Goal: Task Accomplishment & Management: Complete application form

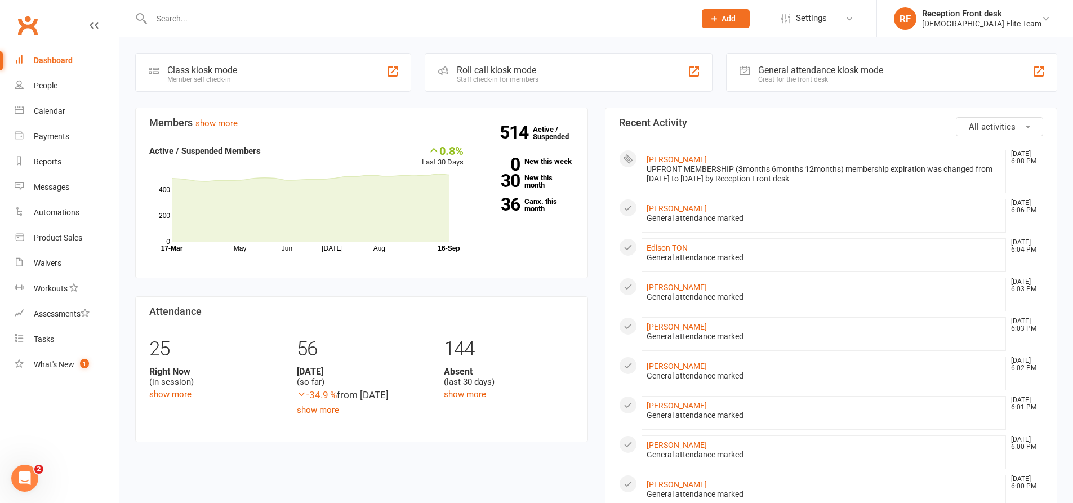
click at [375, 17] on input "text" at bounding box center [417, 19] width 539 height 16
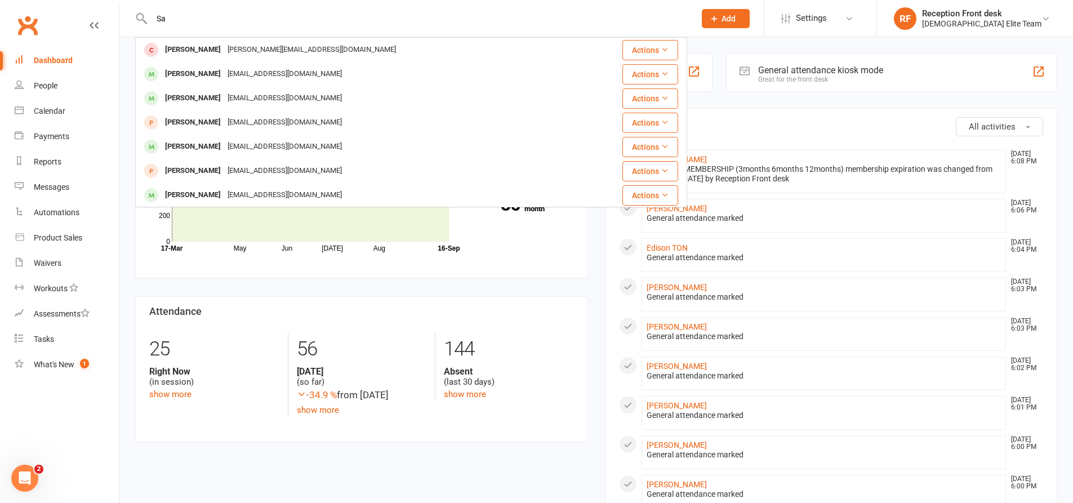
type input "S"
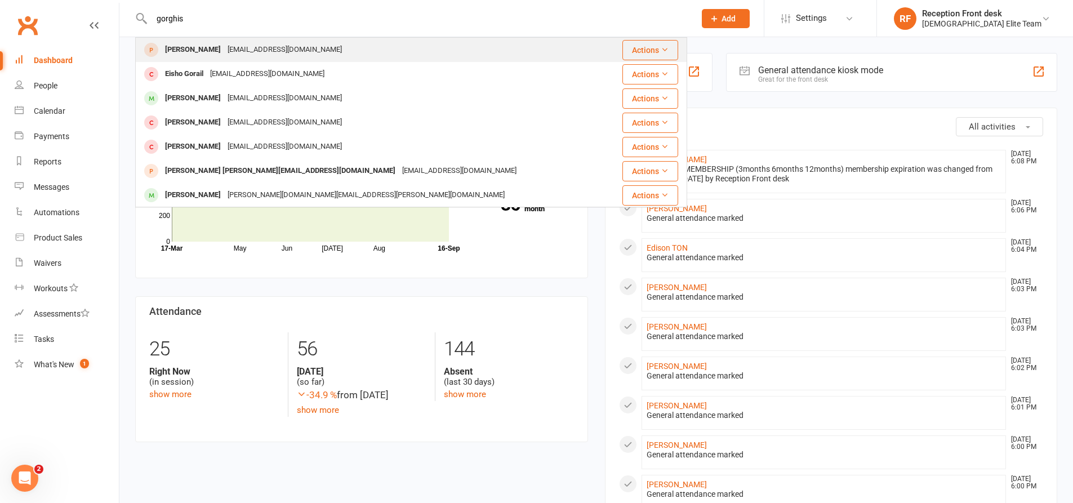
type input "gorghis"
click at [237, 48] on div "[EMAIL_ADDRESS][DOMAIN_NAME]" at bounding box center [284, 50] width 121 height 16
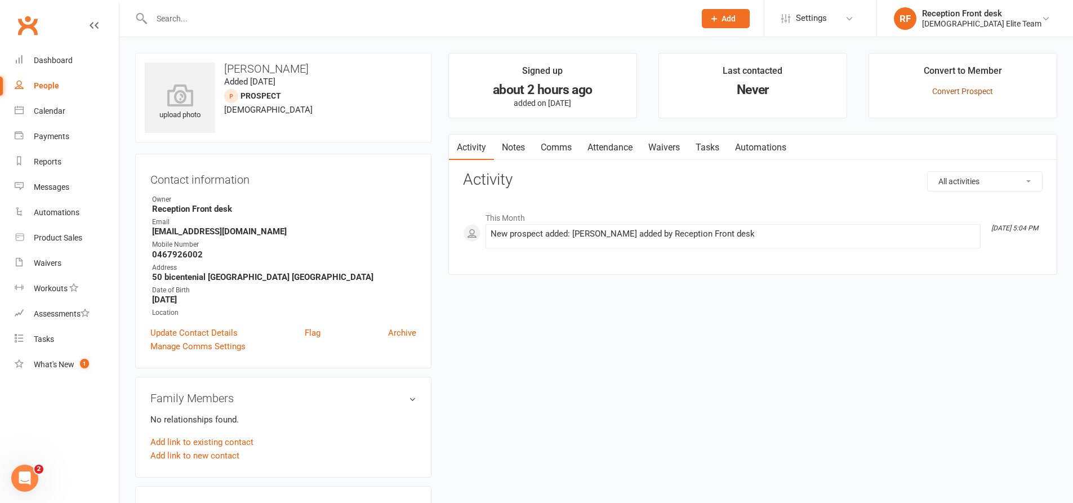
click at [977, 88] on link "Convert Prospect" at bounding box center [962, 91] width 61 height 9
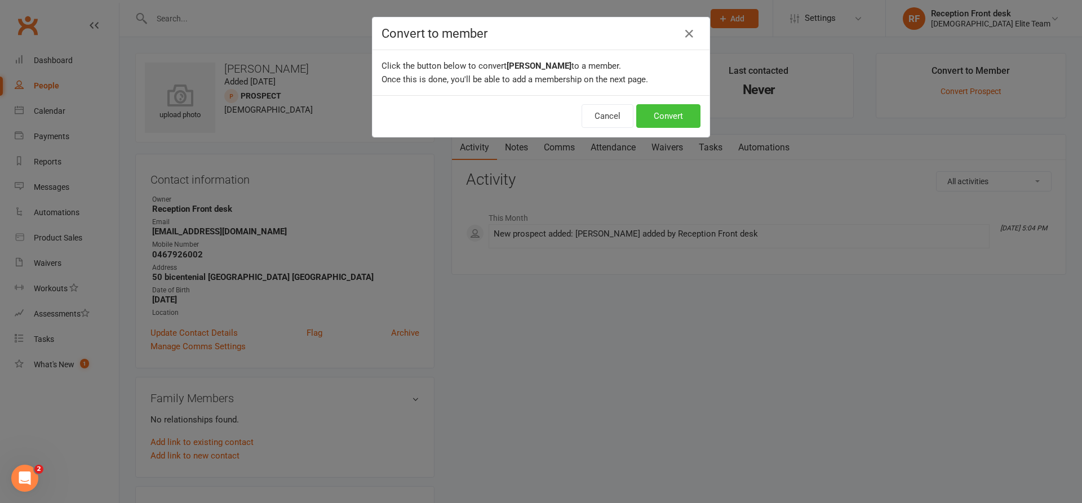
click at [679, 111] on button "Convert" at bounding box center [668, 116] width 64 height 24
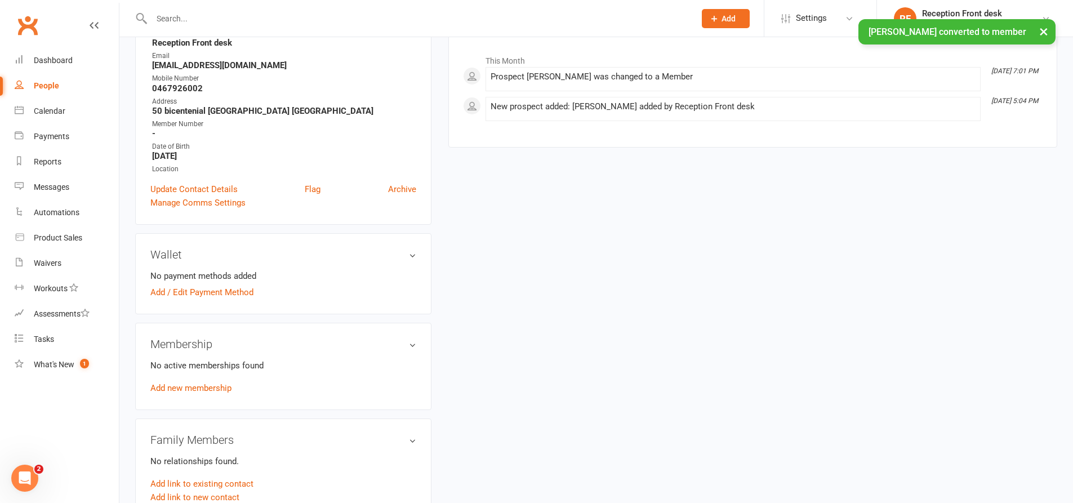
scroll to position [169, 0]
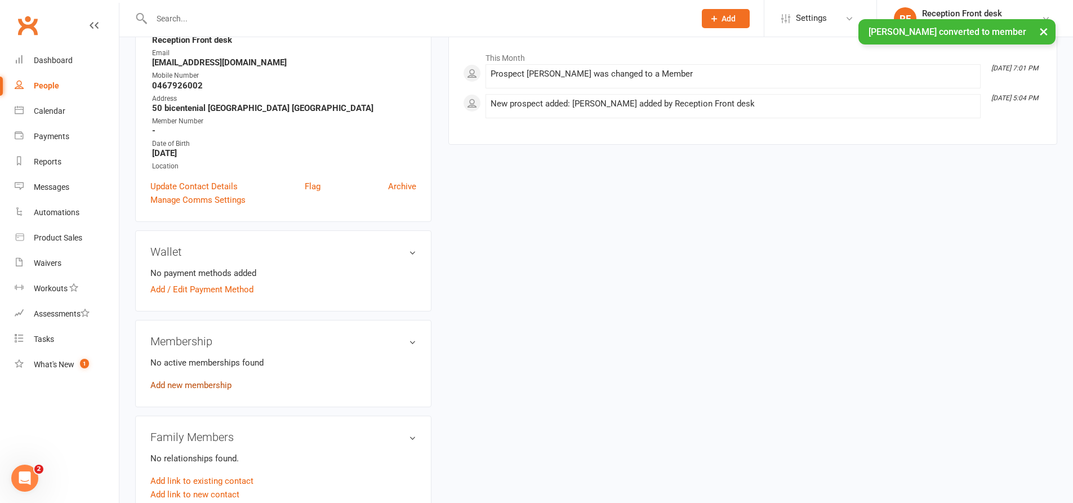
click at [207, 383] on link "Add new membership" at bounding box center [190, 385] width 81 height 10
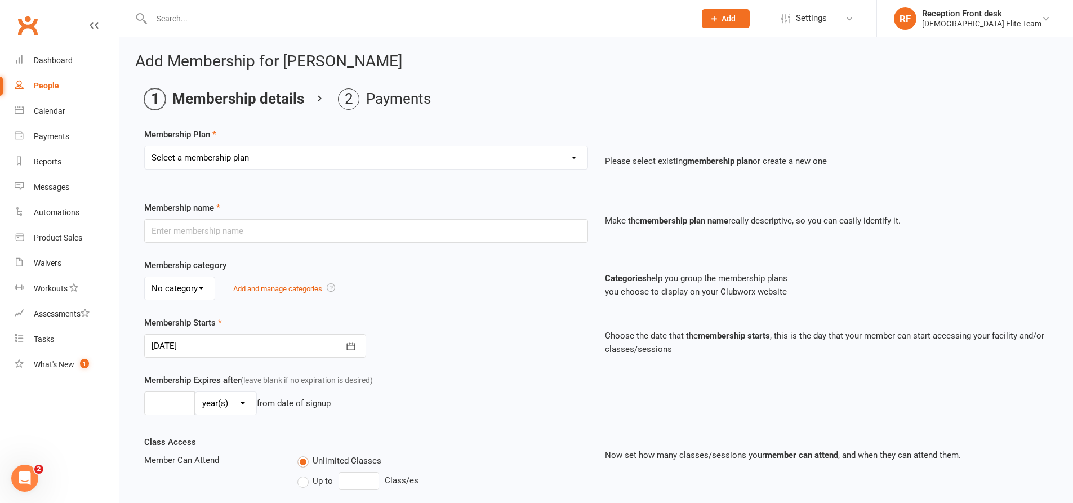
click at [507, 161] on select "Select a membership plan Create new Membership Plan FULL MEMBERSHIP LOYALTY FUL…" at bounding box center [366, 157] width 443 height 23
select select "9"
click at [145, 146] on select "Select a membership plan Create new Membership Plan FULL MEMBERSHIP LOYALTY FUL…" at bounding box center [366, 157] width 443 height 23
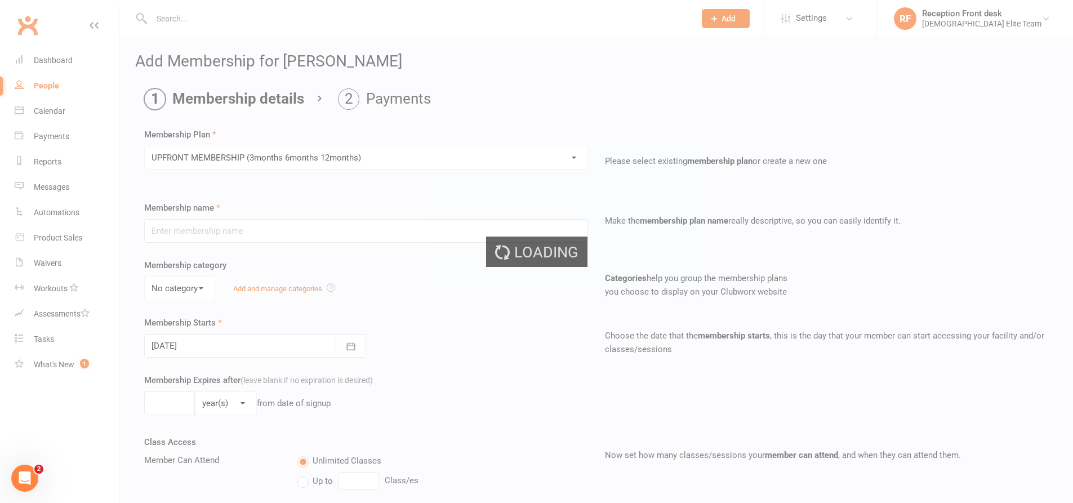
type input "UPFRONT MEMBERSHIP (3months 6months 12months)"
type input "1"
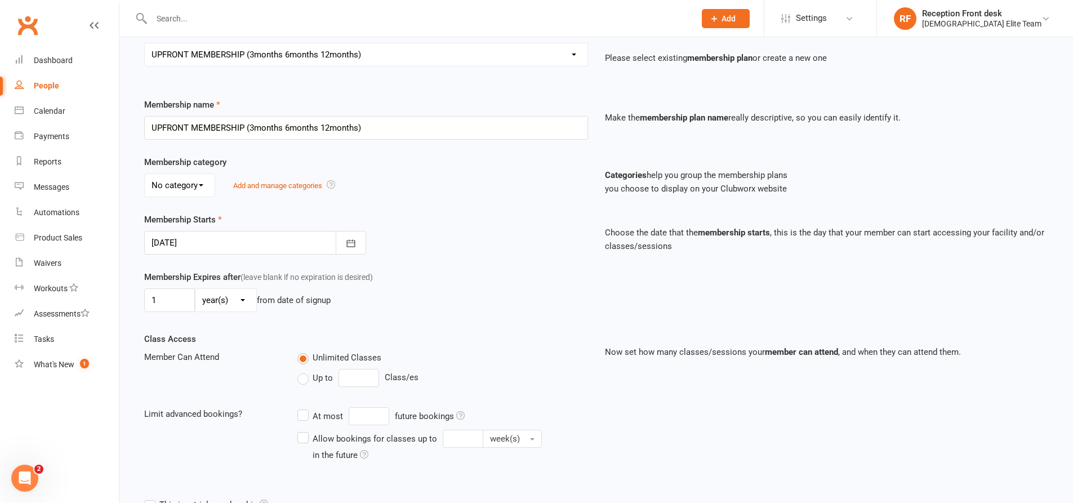
scroll to position [113, 0]
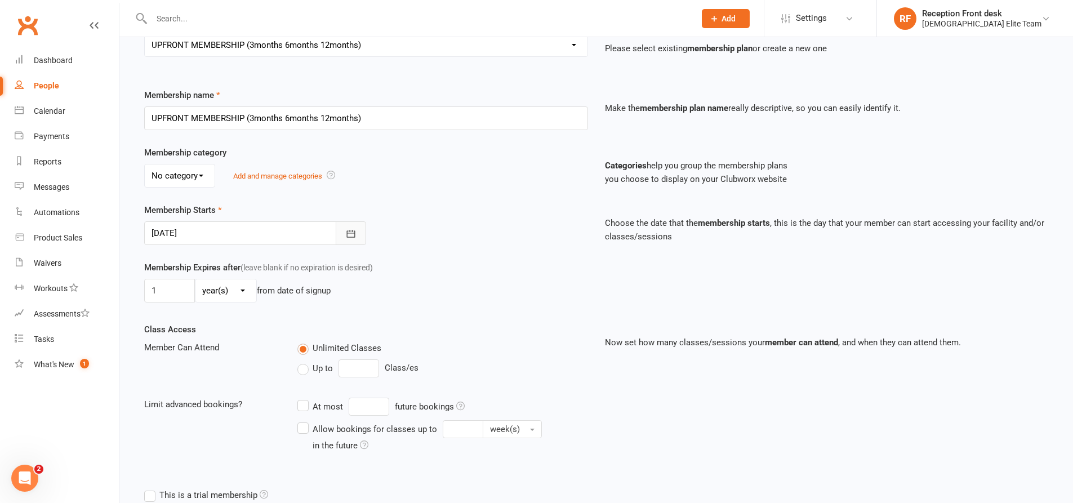
click at [348, 228] on icon "button" at bounding box center [350, 233] width 11 height 11
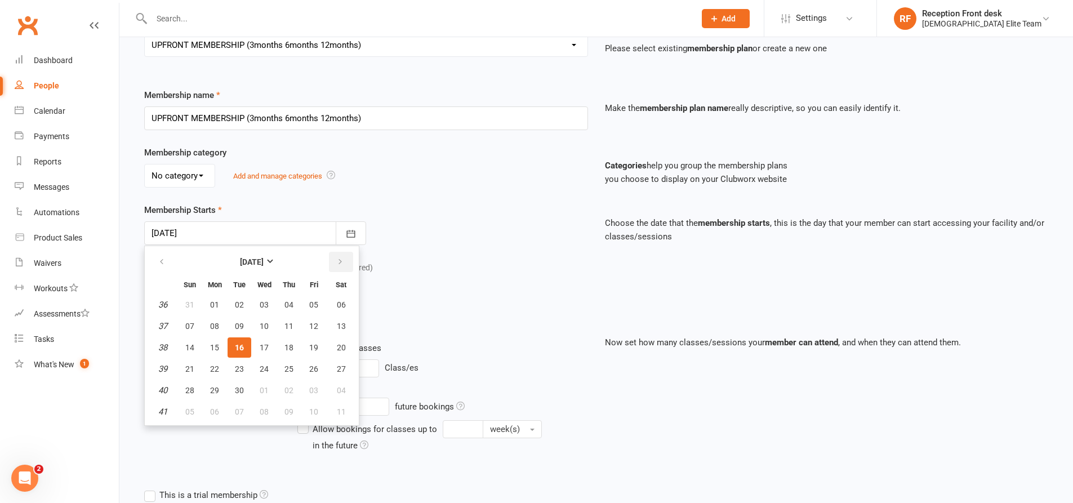
click at [336, 260] on icon "button" at bounding box center [340, 261] width 8 height 9
click at [286, 344] on span "16" at bounding box center [288, 347] width 9 height 9
type input "[DATE]"
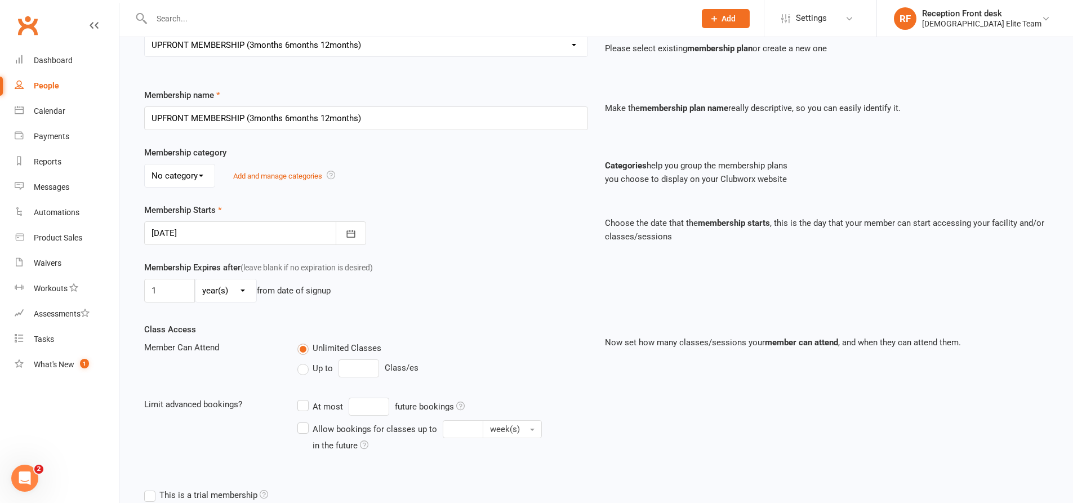
click at [245, 288] on select "day(s) week(s) month(s) year(s)" at bounding box center [225, 290] width 61 height 23
select select "2"
click at [195, 279] on select "day(s) week(s) month(s) year(s)" at bounding box center [225, 290] width 61 height 23
click at [362, 229] on button "button" at bounding box center [351, 233] width 30 height 24
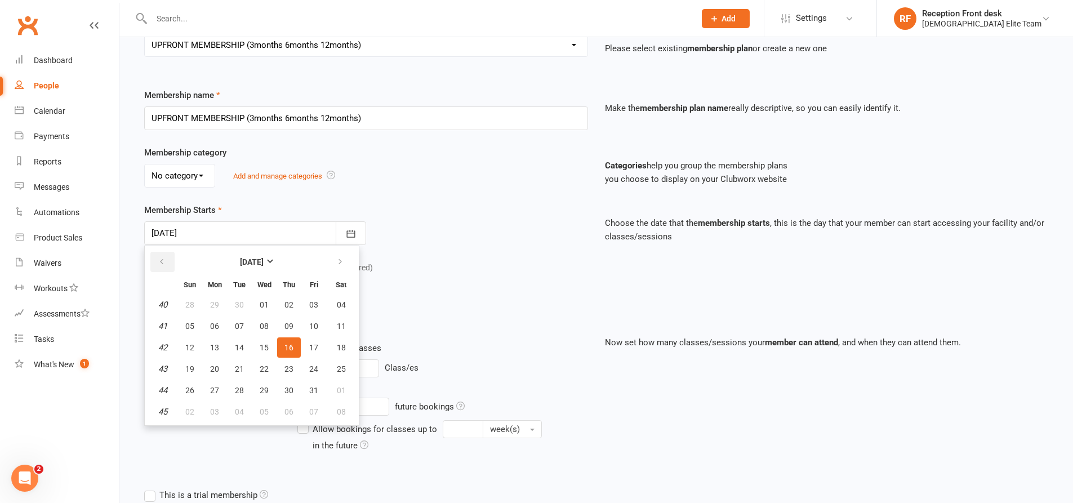
click at [170, 260] on button "button" at bounding box center [162, 262] width 24 height 20
click at [241, 346] on span "16" at bounding box center [239, 347] width 9 height 9
type input "[DATE]"
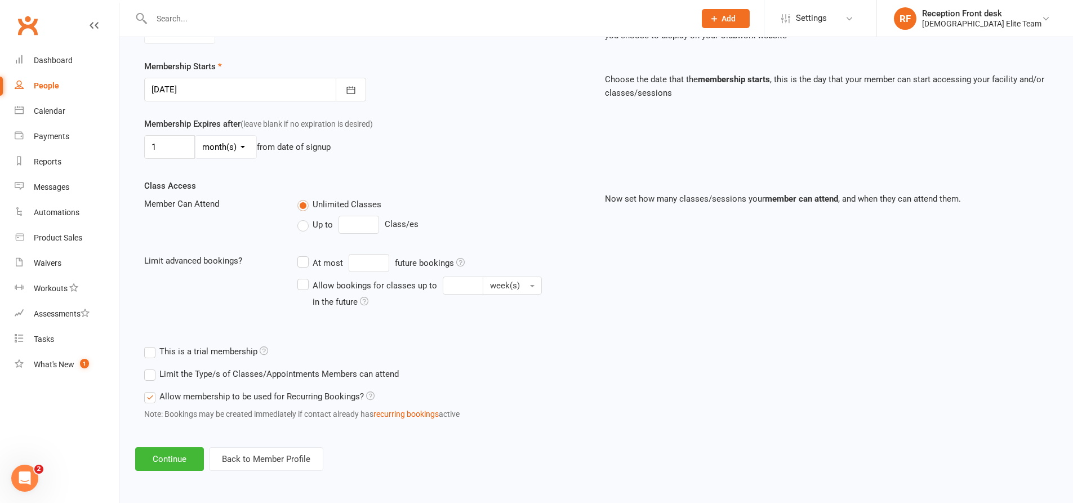
scroll to position [257, 0]
click at [186, 454] on button "Continue" at bounding box center [169, 459] width 69 height 24
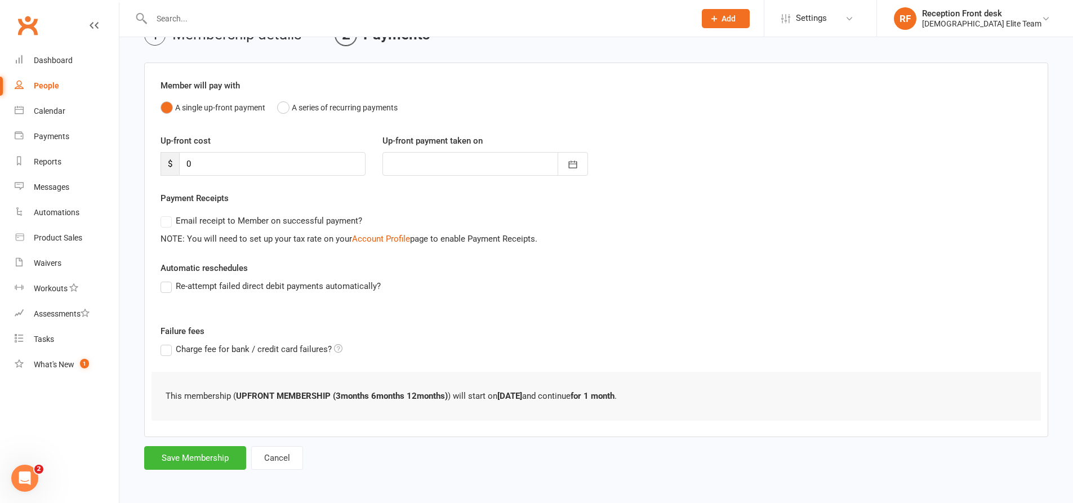
scroll to position [65, 0]
click at [191, 461] on button "Save Membership" at bounding box center [195, 457] width 102 height 24
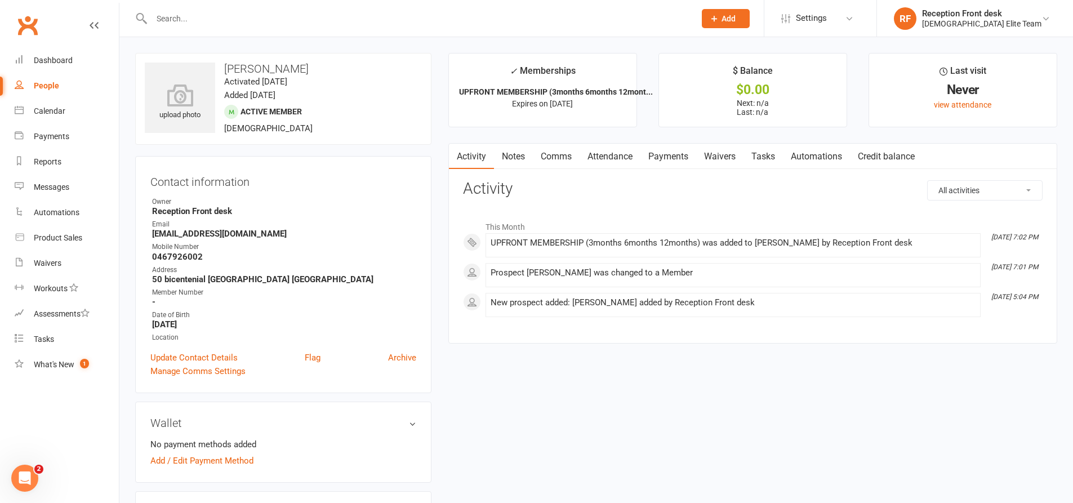
click at [255, 16] on input "text" at bounding box center [417, 19] width 539 height 16
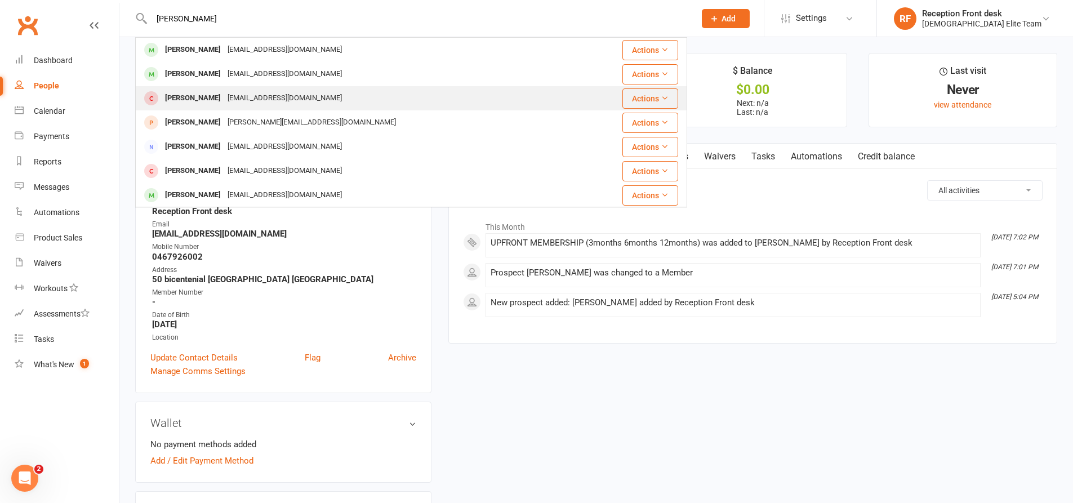
type input "[PERSON_NAME]"
click at [224, 97] on div "[PERSON_NAME]" at bounding box center [193, 98] width 63 height 16
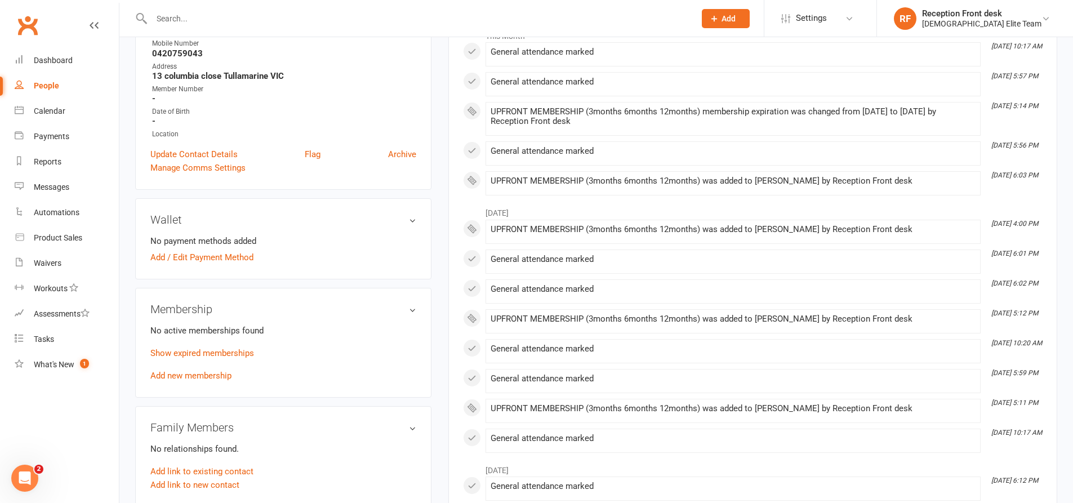
scroll to position [225, 0]
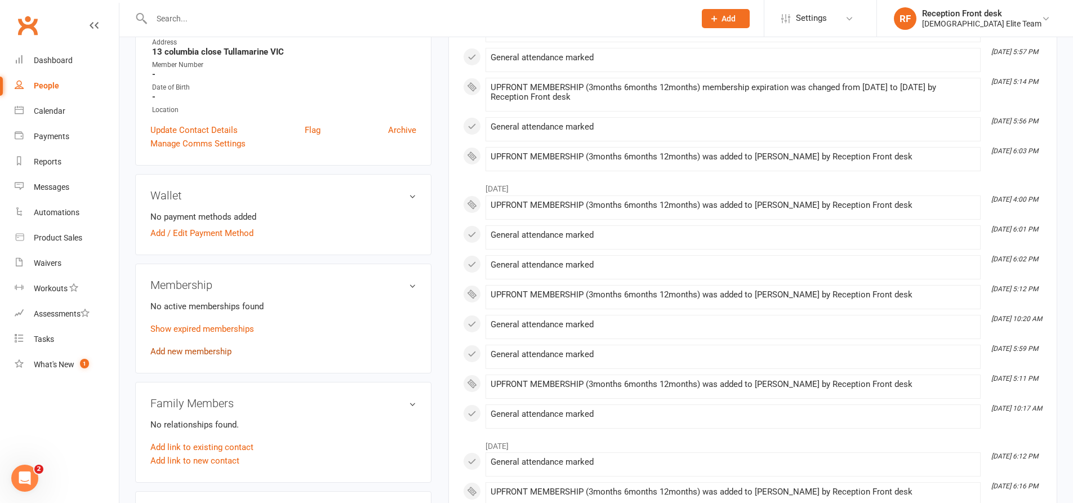
click at [220, 349] on link "Add new membership" at bounding box center [190, 351] width 81 height 10
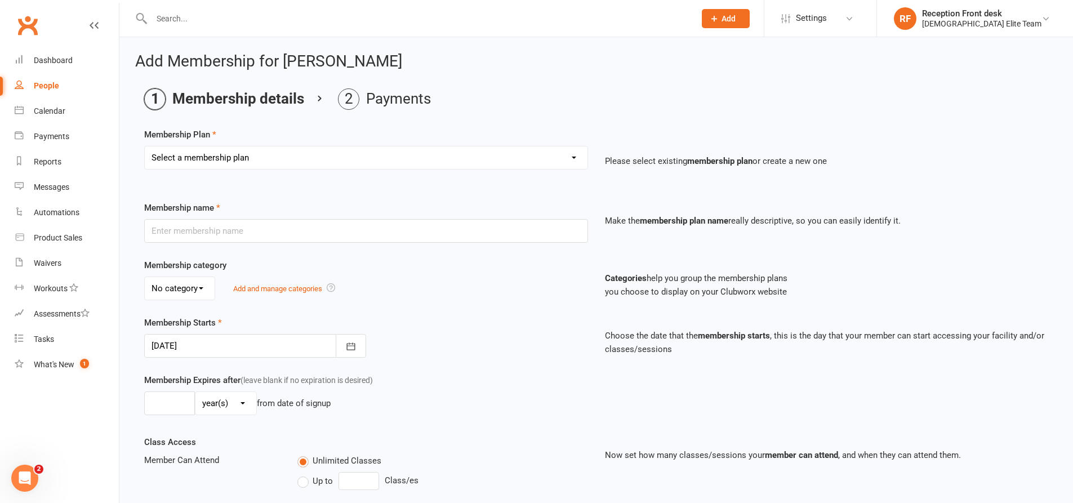
click at [466, 158] on select "Select a membership plan Create new Membership Plan FULL MEMBERSHIP LOYALTY FUL…" at bounding box center [366, 157] width 443 height 23
select select "9"
click at [145, 146] on select "Select a membership plan Create new Membership Plan FULL MEMBERSHIP LOYALTY FUL…" at bounding box center [366, 157] width 443 height 23
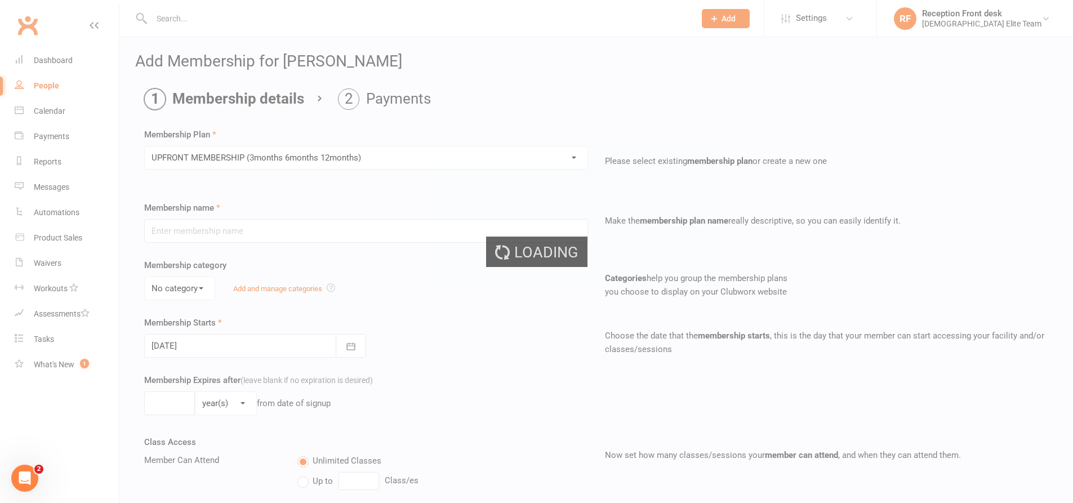
type input "UPFRONT MEMBERSHIP (3months 6months 12months)"
type input "1"
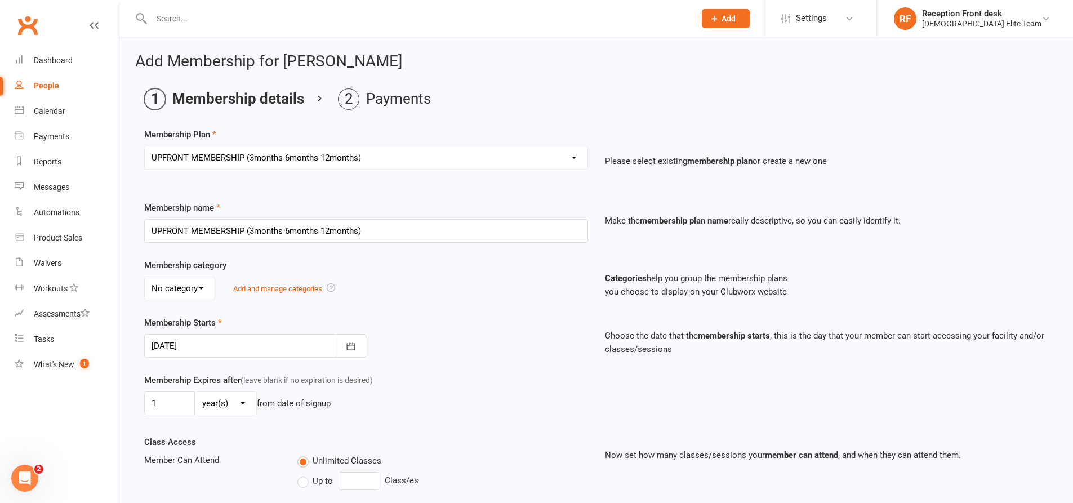
type input "[DATE]"
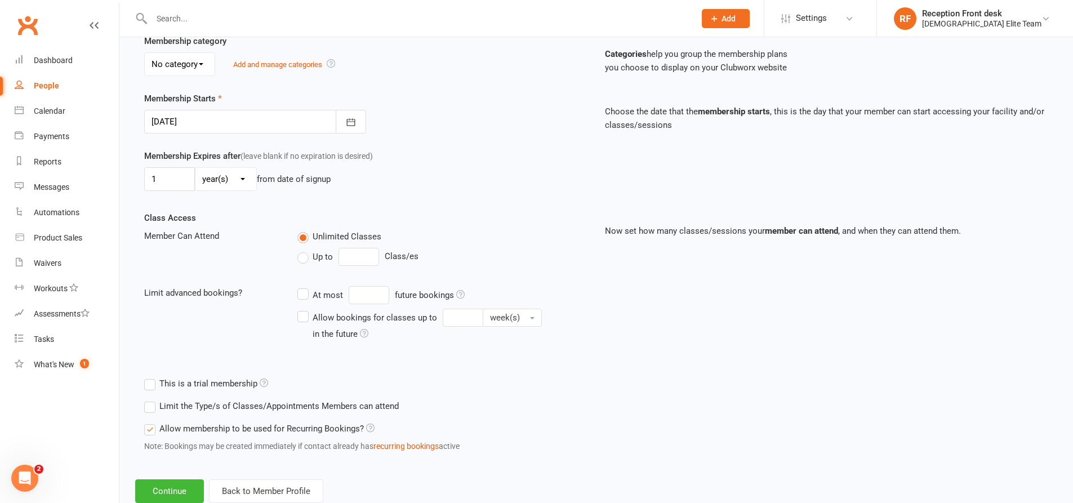
scroll to position [225, 0]
click at [250, 181] on select "day(s) week(s) month(s) year(s)" at bounding box center [225, 178] width 61 height 23
select select "1"
click at [195, 167] on select "day(s) week(s) month(s) year(s)" at bounding box center [225, 178] width 61 height 23
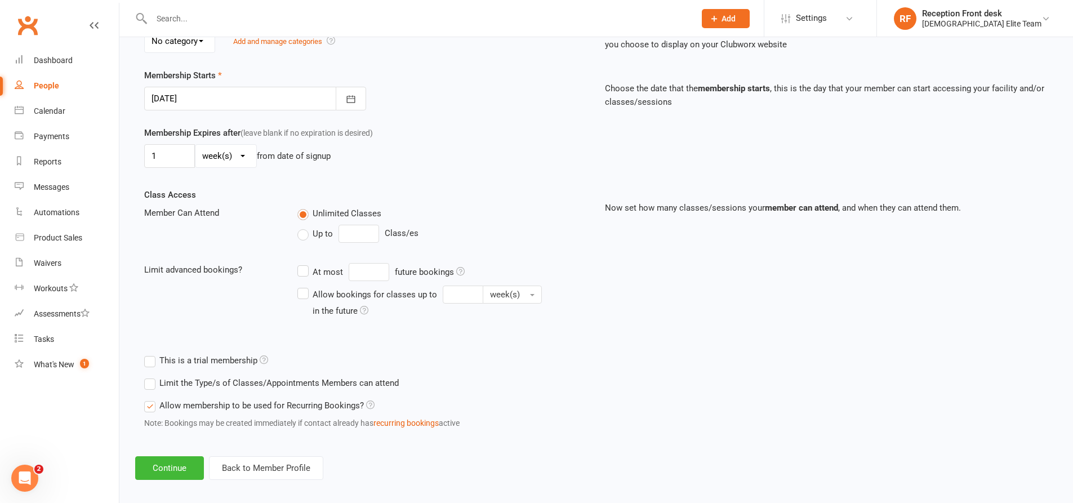
scroll to position [257, 0]
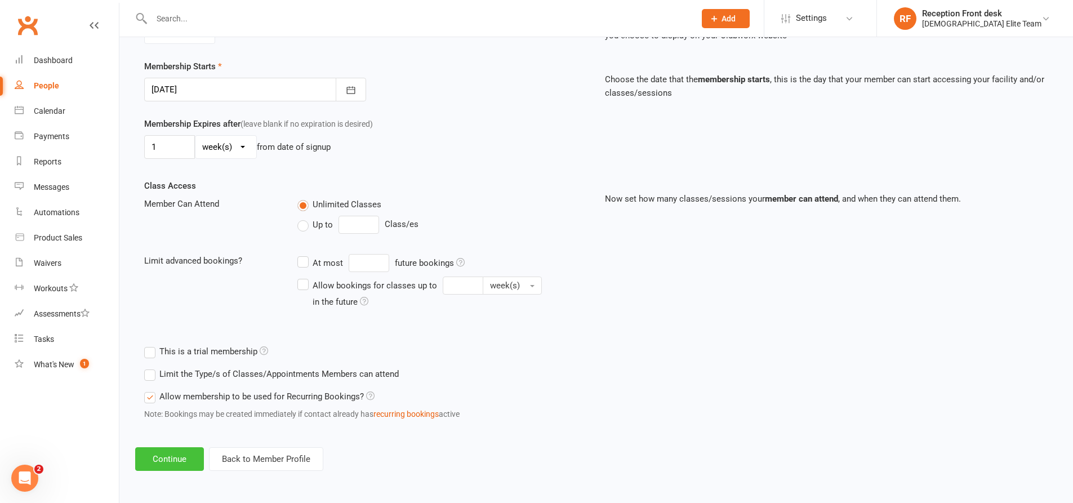
click at [166, 456] on button "Continue" at bounding box center [169, 459] width 69 height 24
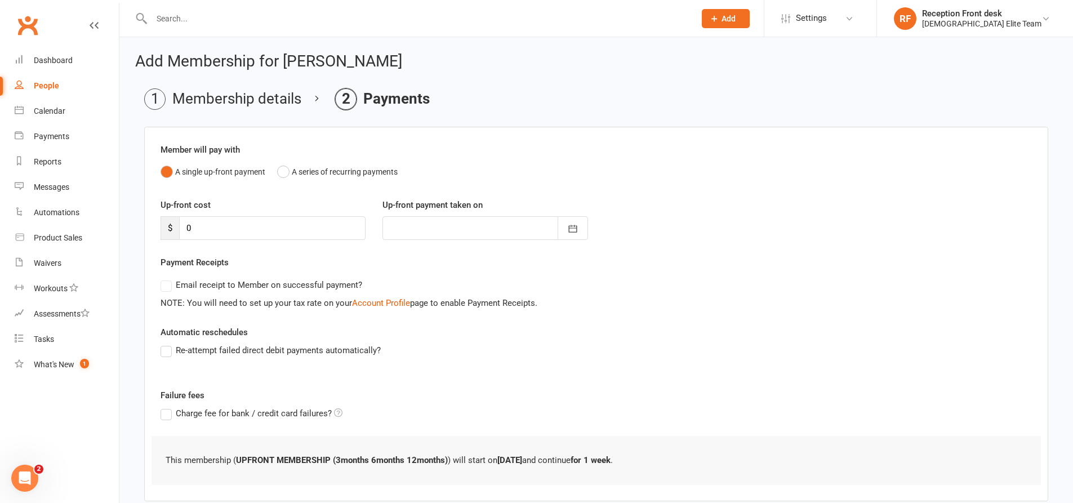
scroll to position [65, 0]
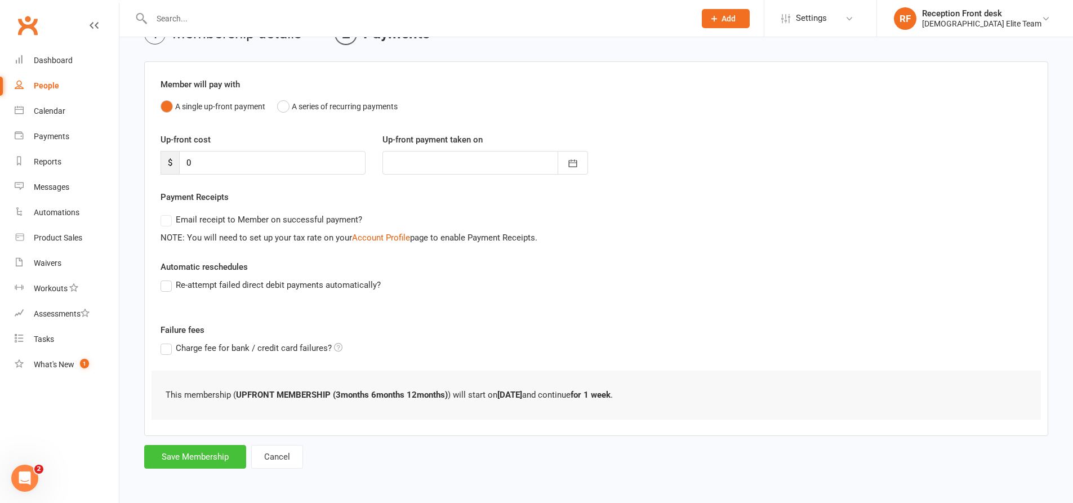
click at [206, 458] on button "Save Membership" at bounding box center [195, 457] width 102 height 24
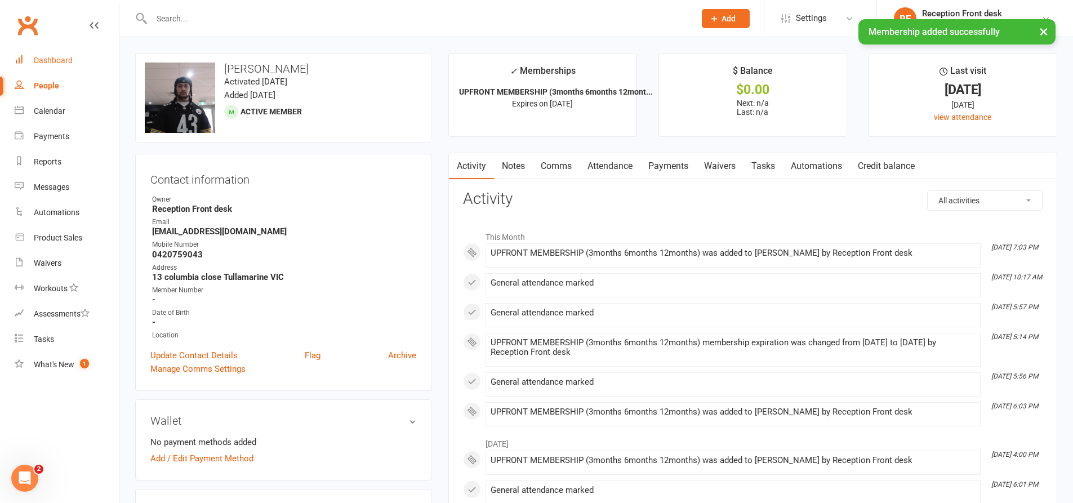
click at [62, 53] on link "Dashboard" at bounding box center [67, 60] width 104 height 25
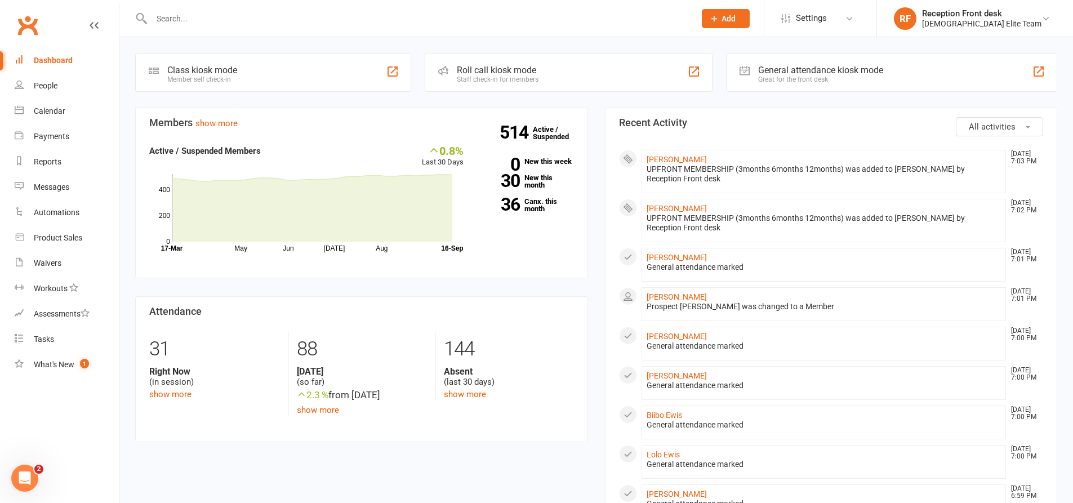
click at [192, 13] on input "text" at bounding box center [417, 19] width 539 height 16
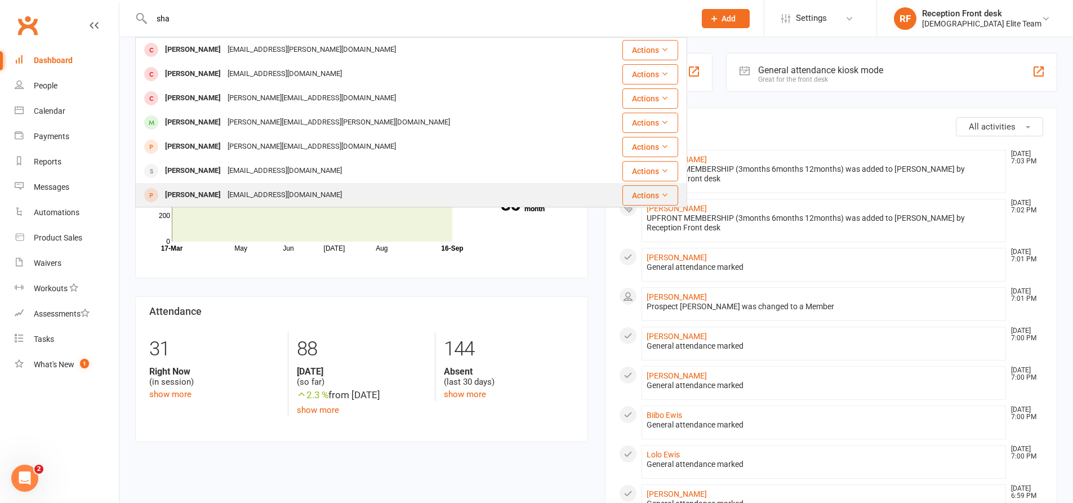
type input "sha"
click at [249, 193] on div "[EMAIL_ADDRESS][DOMAIN_NAME]" at bounding box center [284, 195] width 121 height 16
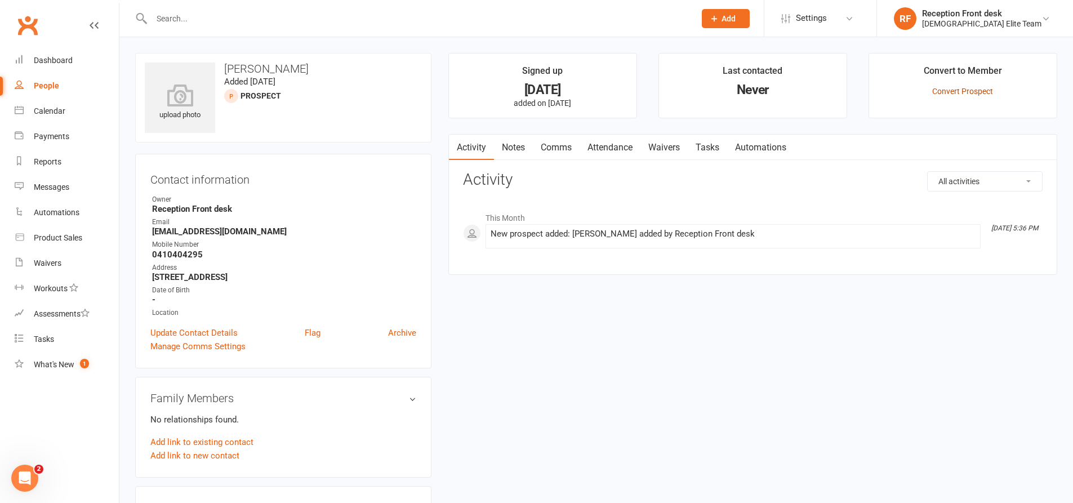
click at [949, 89] on link "Convert Prospect" at bounding box center [962, 91] width 61 height 9
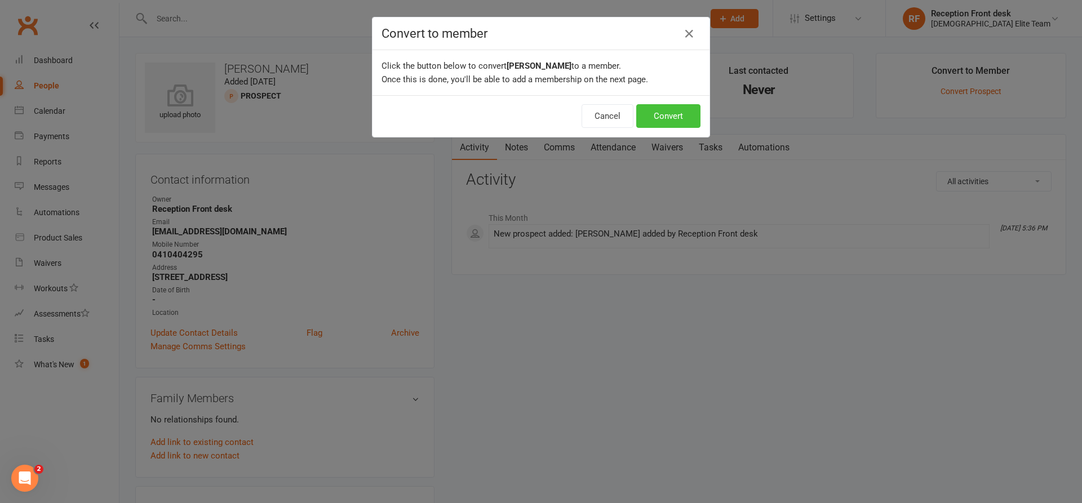
click at [680, 117] on button "Convert" at bounding box center [668, 116] width 64 height 24
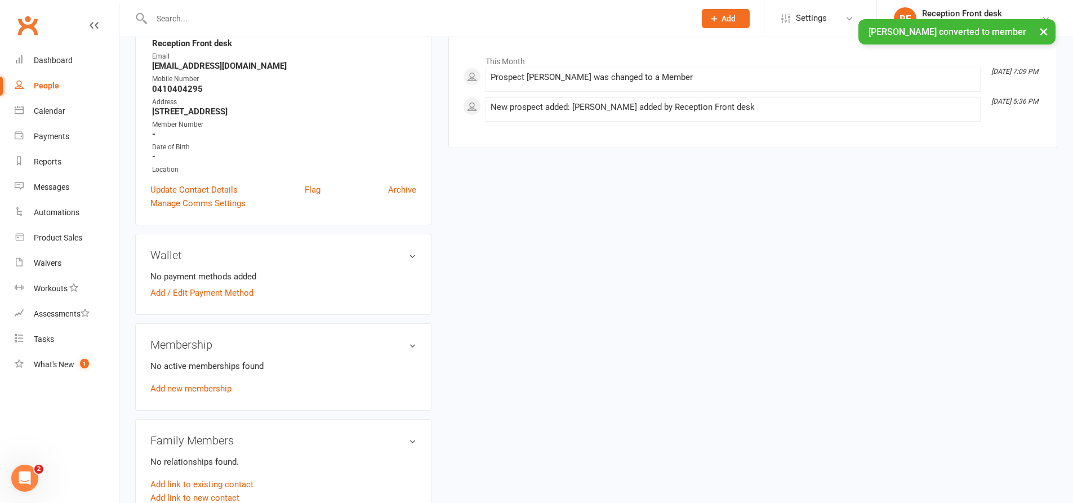
scroll to position [169, 0]
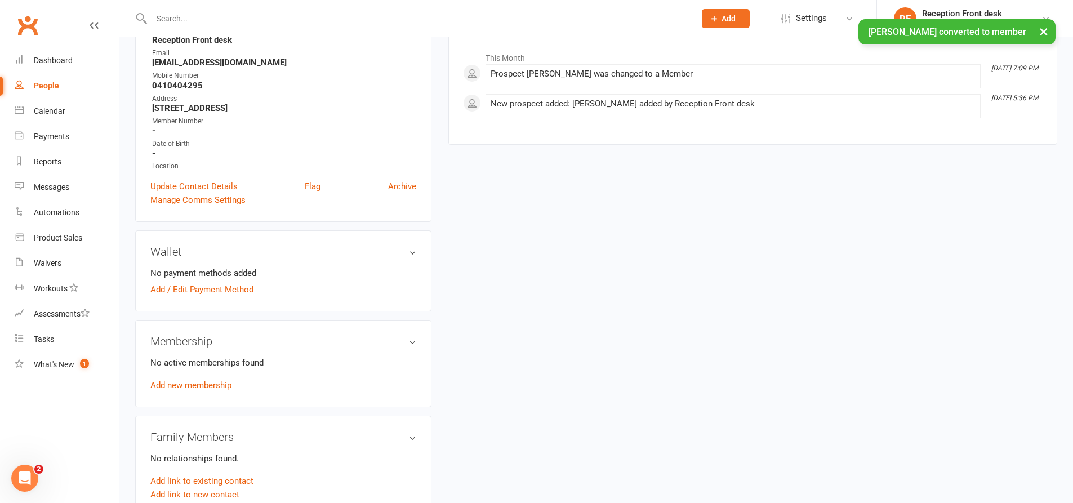
click at [215, 379] on div "No active memberships found Add new membership" at bounding box center [283, 374] width 266 height 36
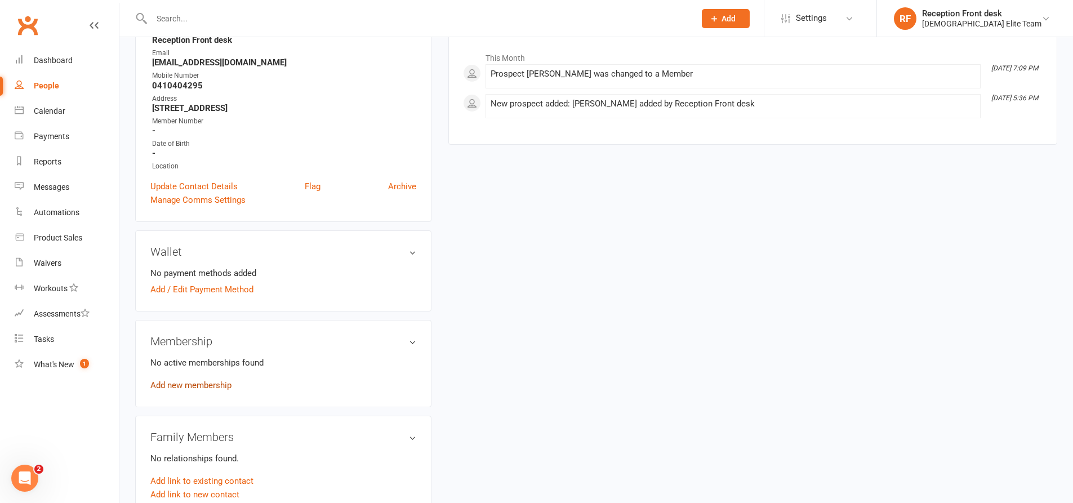
click at [175, 381] on link "Add new membership" at bounding box center [190, 385] width 81 height 10
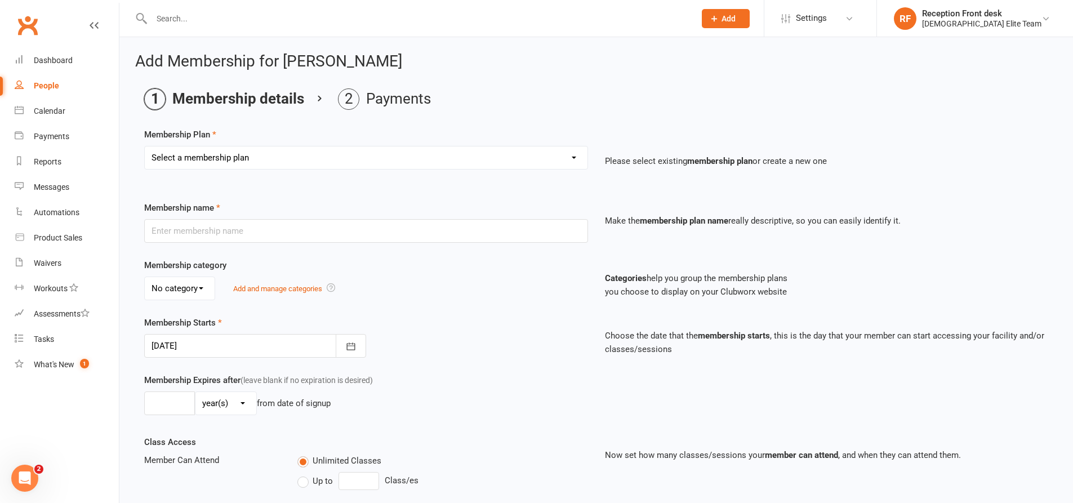
click at [549, 153] on select "Select a membership plan Create new Membership Plan FULL MEMBERSHIP LOYALTY FUL…" at bounding box center [366, 157] width 443 height 23
select select "4"
click at [145, 146] on select "Select a membership plan Create new Membership Plan FULL MEMBERSHIP LOYALTY FUL…" at bounding box center [366, 157] width 443 height 23
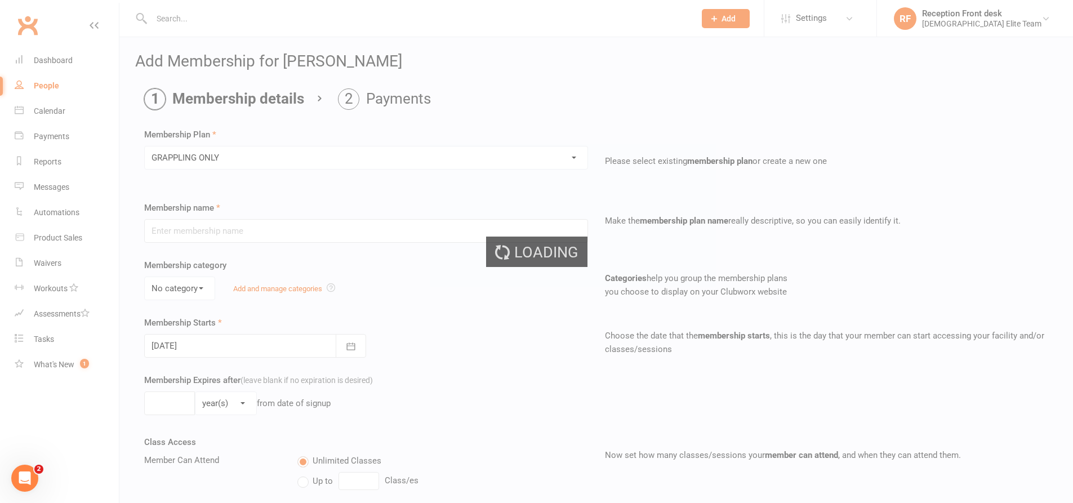
type input "GRAPPLING ONLY"
type input "0"
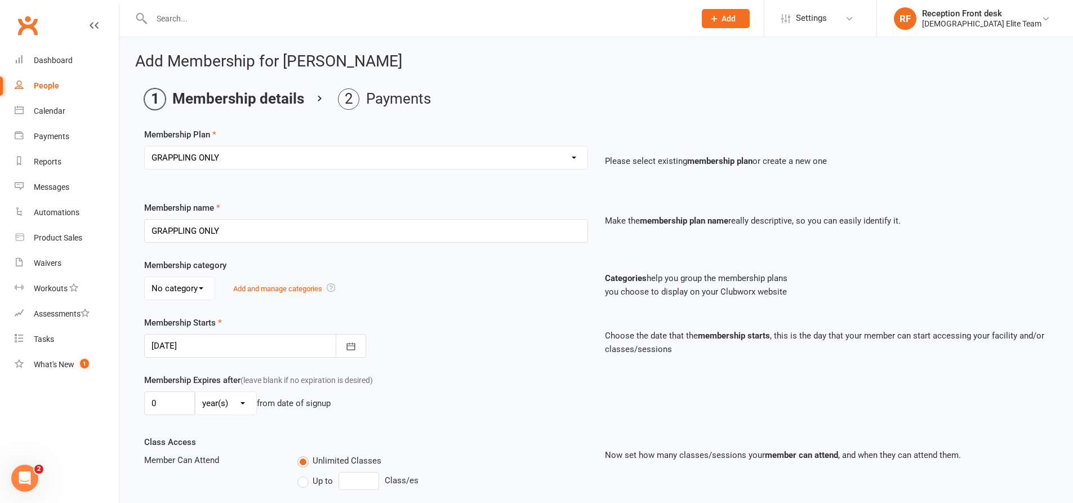
type input "[DATE]"
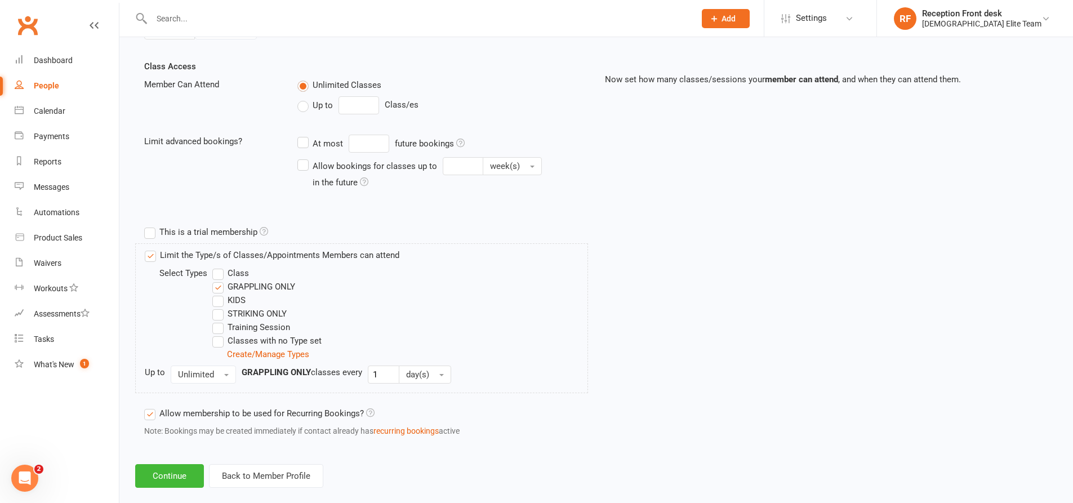
scroll to position [393, 0]
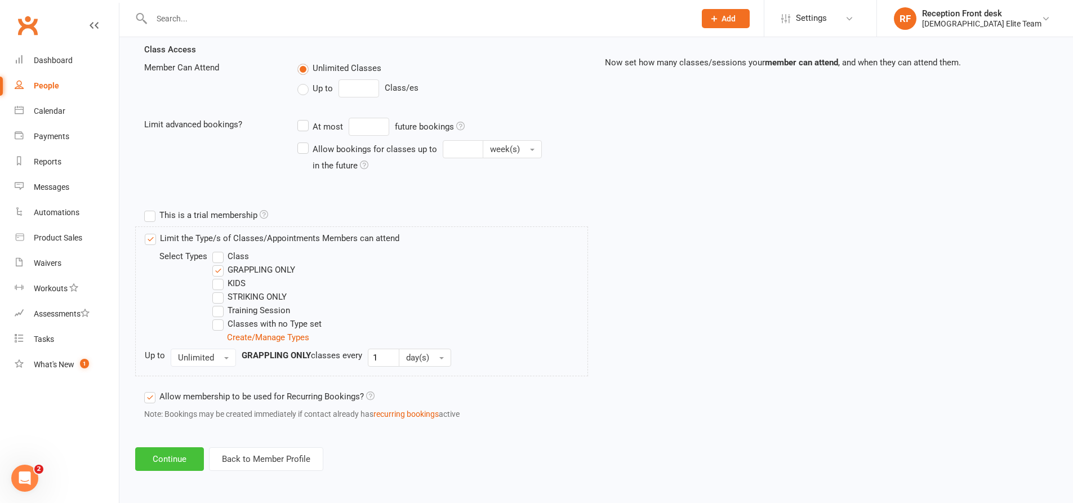
click at [164, 459] on button "Continue" at bounding box center [169, 459] width 69 height 24
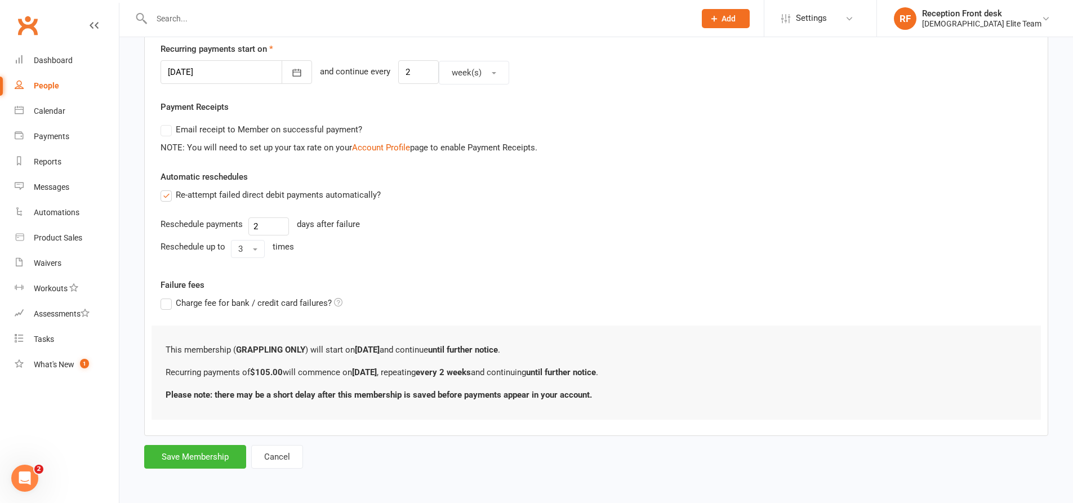
scroll to position [0, 0]
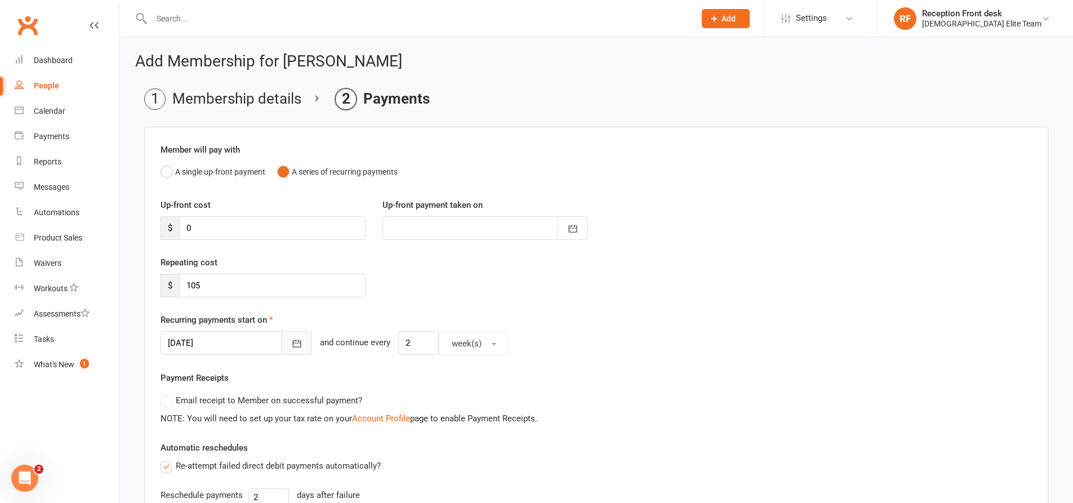
click at [290, 341] on button "button" at bounding box center [297, 343] width 30 height 24
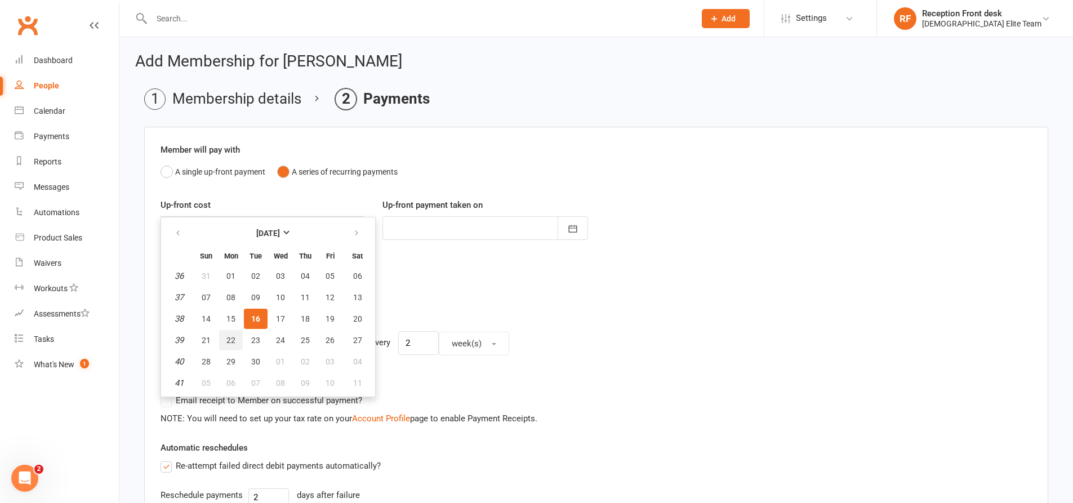
click at [232, 339] on span "22" at bounding box center [230, 340] width 9 height 9
type input "[DATE]"
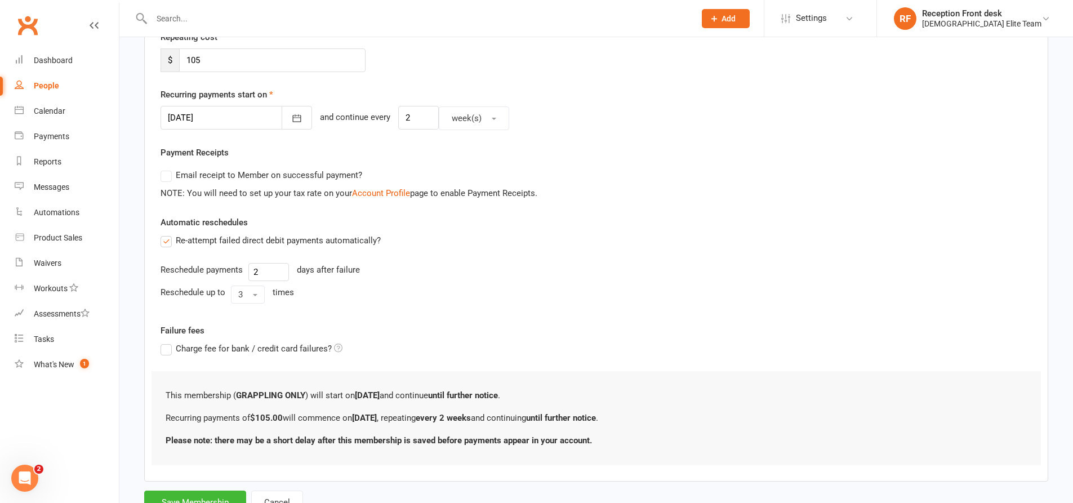
scroll to position [271, 0]
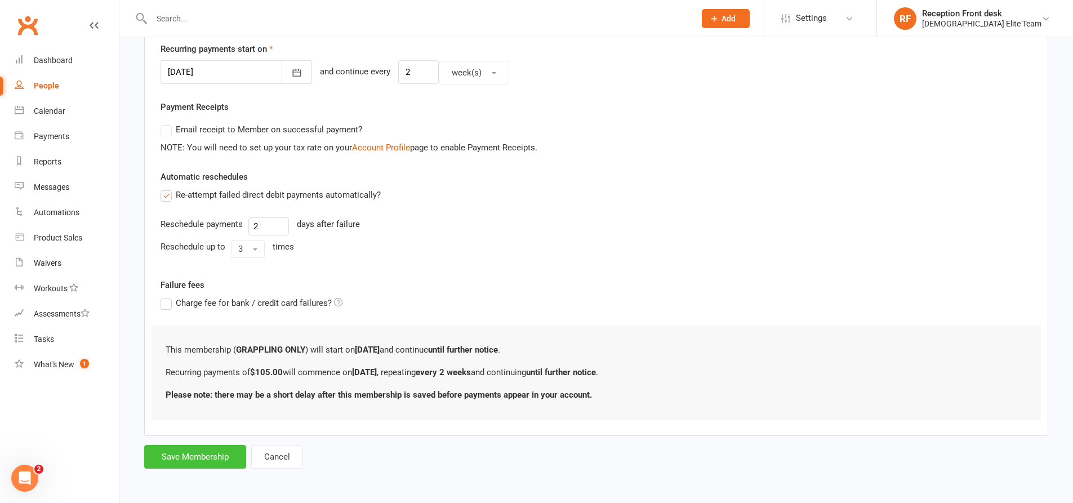
click at [188, 450] on button "Save Membership" at bounding box center [195, 457] width 102 height 24
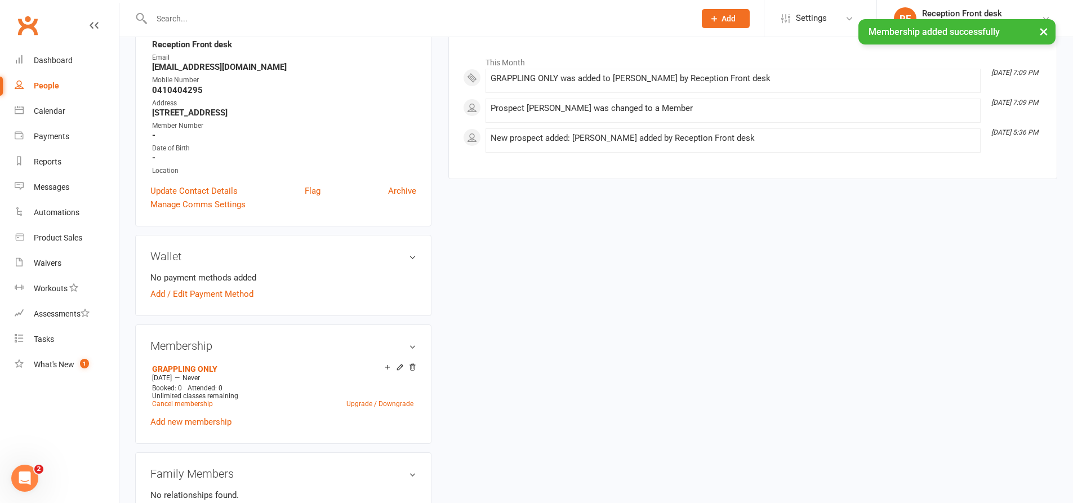
scroll to position [169, 0]
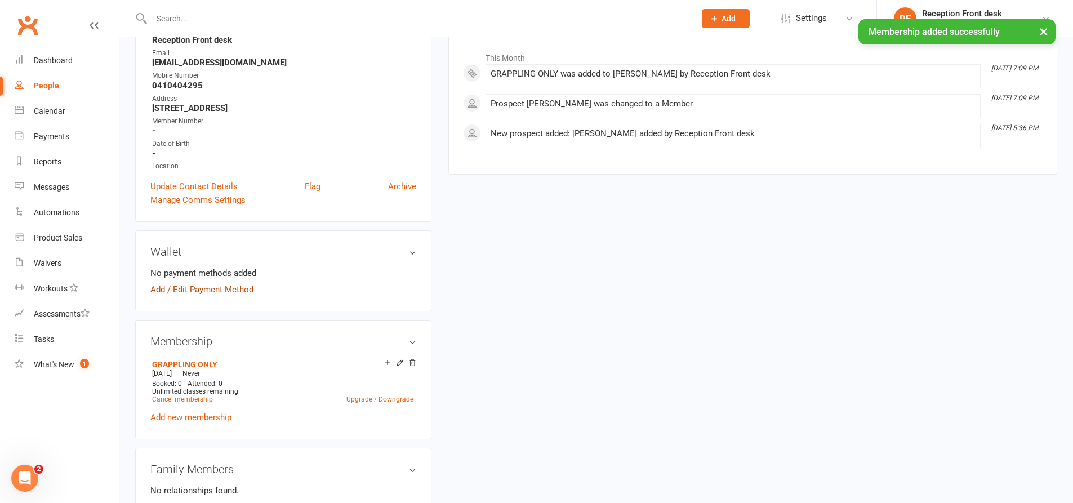
click at [234, 290] on link "Add / Edit Payment Method" at bounding box center [201, 290] width 103 height 14
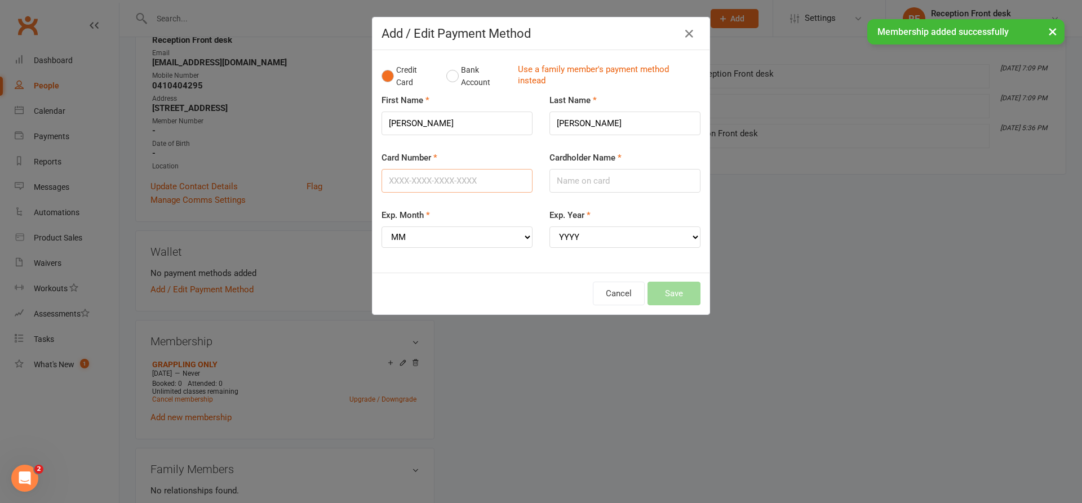
click at [420, 181] on input "Card Number" at bounding box center [456, 181] width 151 height 24
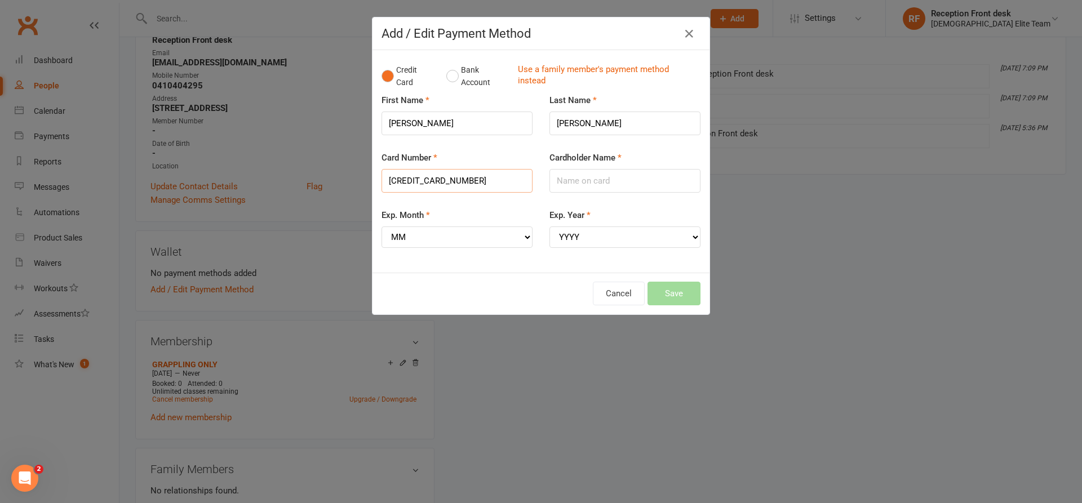
type input "[CREDIT_CARD_NUMBER]"
click at [470, 235] on select "MM 01 02 03 04 05 06 07 08 09 10 11 12" at bounding box center [456, 236] width 151 height 21
select select "01"
click at [381, 226] on select "MM 01 02 03 04 05 06 07 08 09 10 11 12" at bounding box center [456, 236] width 151 height 21
click at [607, 235] on select "YYYY 2025 2026 2027 2028 2029 2030 2031 2032 2033 2034" at bounding box center [624, 236] width 151 height 21
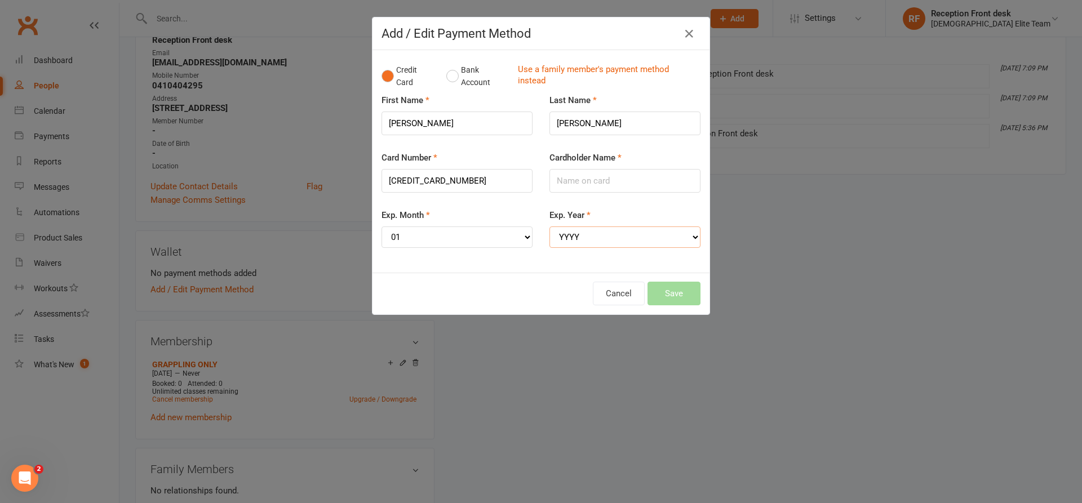
select select "2029"
click at [549, 226] on select "YYYY 2025 2026 2027 2028 2029 2030 2031 2032 2033 2034" at bounding box center [624, 236] width 151 height 21
click at [581, 181] on input "Cardholder Name" at bounding box center [624, 181] width 151 height 24
type input "[PERSON_NAME]"
click at [686, 289] on button "Save" at bounding box center [673, 294] width 53 height 24
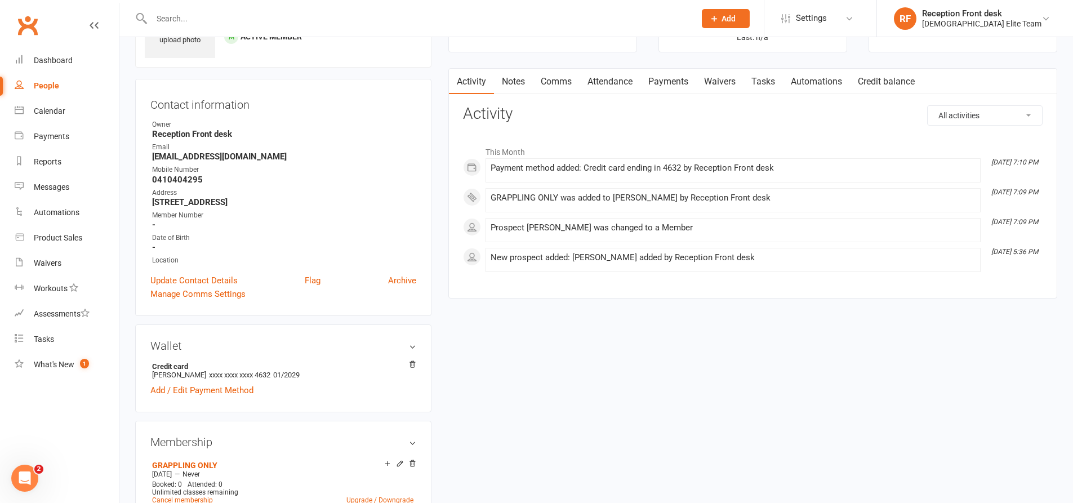
scroll to position [0, 0]
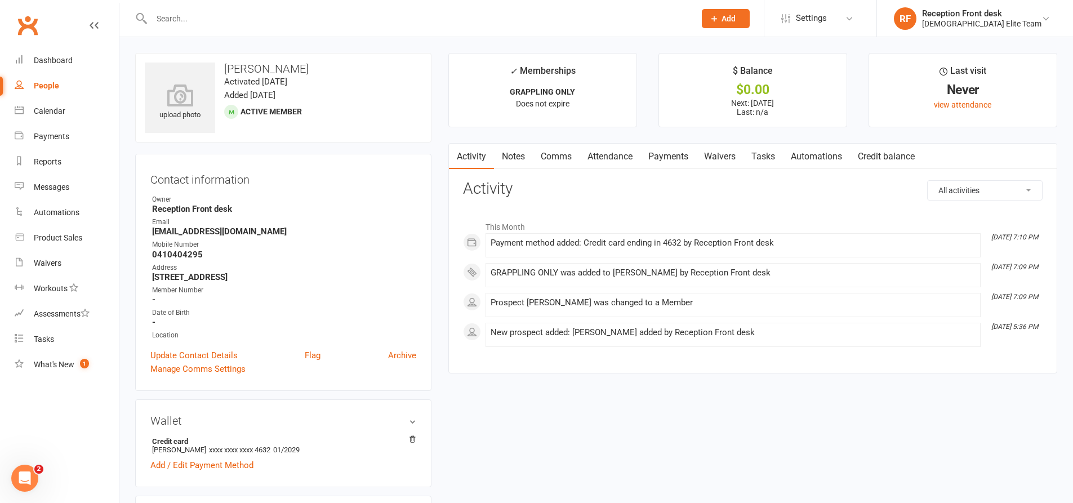
click at [220, 14] on input "text" at bounding box center [417, 19] width 539 height 16
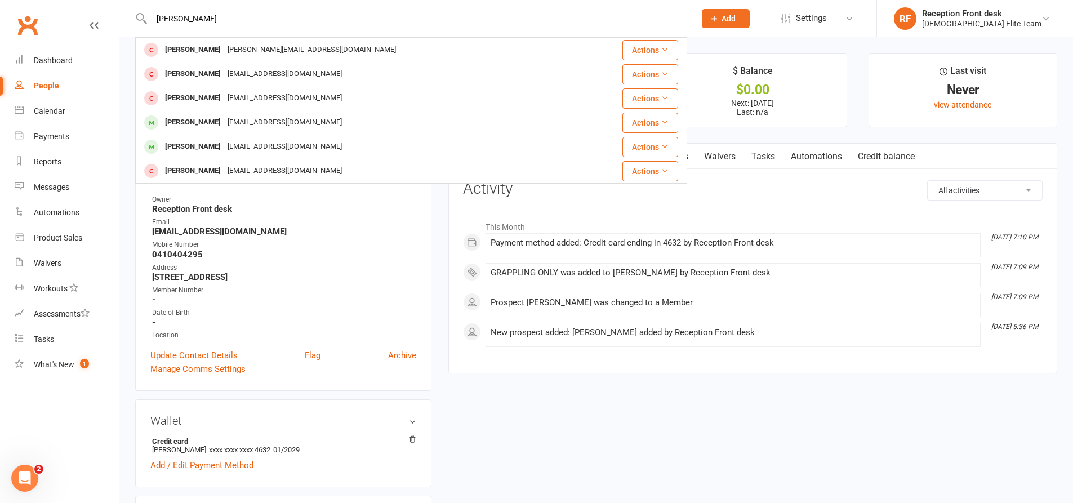
type input "[PERSON_NAME]"
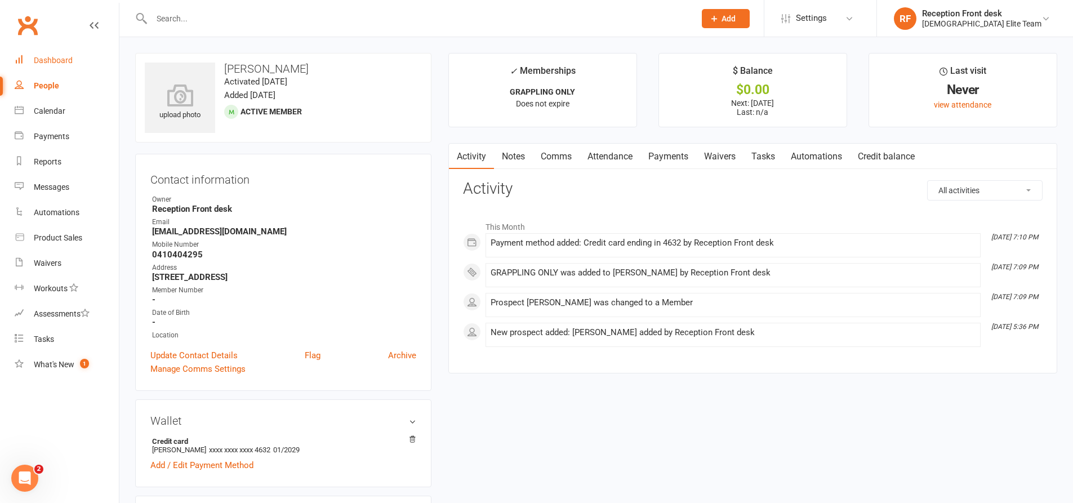
click at [63, 55] on link "Dashboard" at bounding box center [67, 60] width 104 height 25
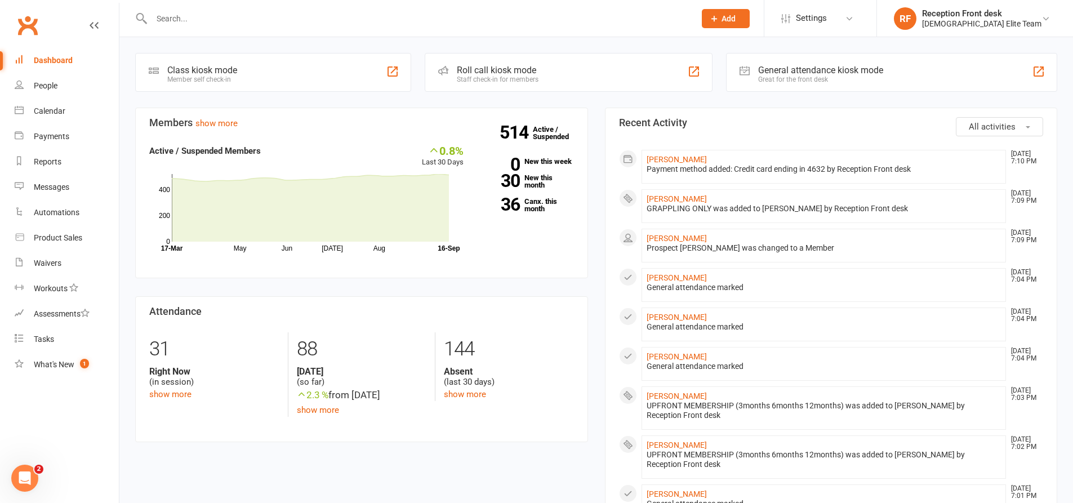
click at [749, 26] on button "Add" at bounding box center [726, 18] width 48 height 19
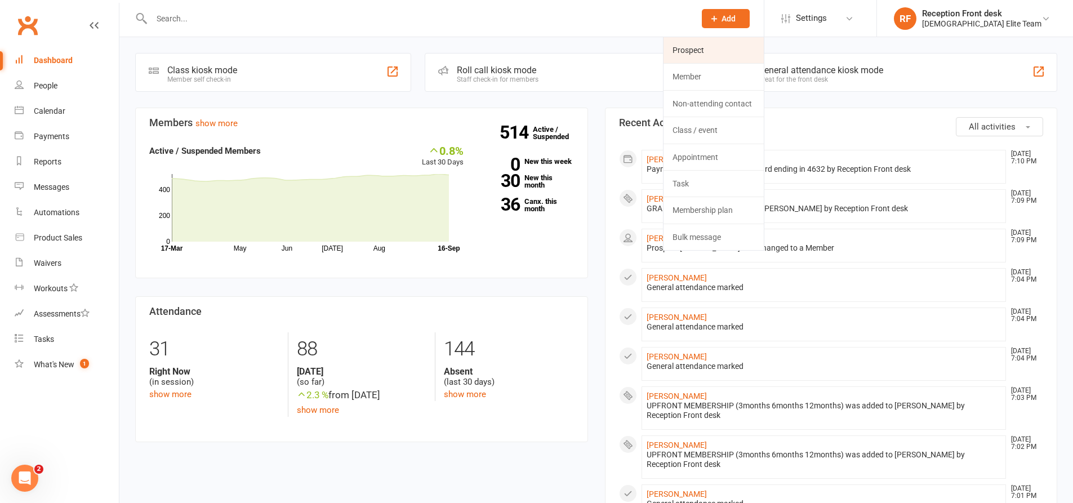
click at [746, 42] on link "Prospect" at bounding box center [714, 50] width 100 height 26
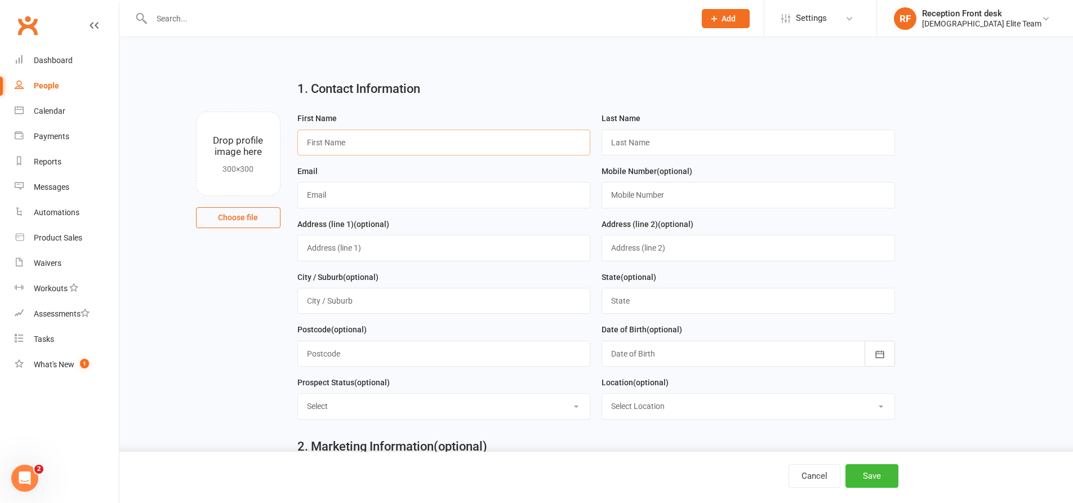
drag, startPoint x: 384, startPoint y: 150, endPoint x: 390, endPoint y: 149, distance: 6.9
click at [385, 150] on input "text" at bounding box center [443, 143] width 293 height 26
type input "[PERSON_NAME]"
click at [647, 150] on input "text" at bounding box center [748, 143] width 293 height 26
type input "menelo"
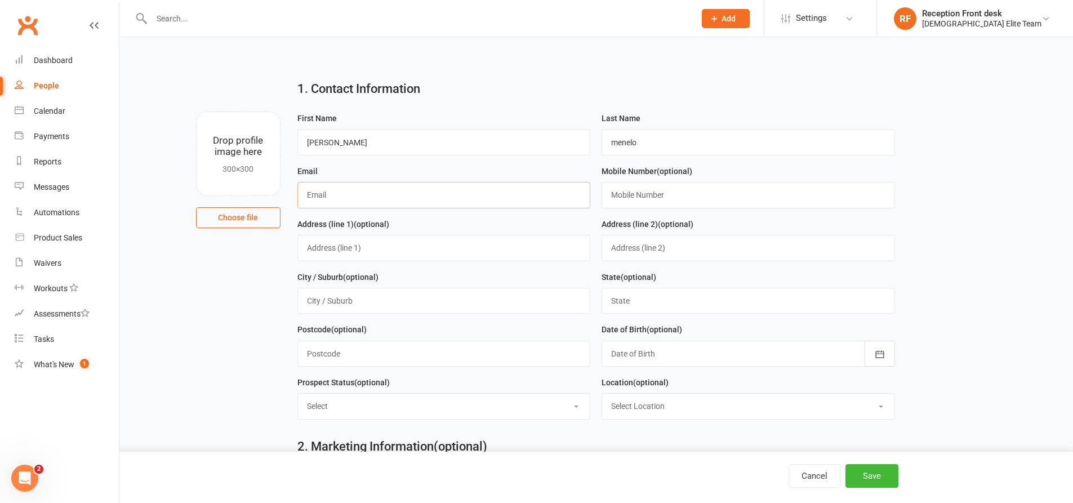
click at [338, 197] on input "text" at bounding box center [443, 195] width 293 height 26
type input "[EMAIL_ADDRESS][DOMAIN_NAME]"
click at [655, 309] on input "text" at bounding box center [748, 301] width 293 height 26
type input "VIC"
click at [871, 482] on button "Save" at bounding box center [872, 476] width 53 height 24
